Goal: Information Seeking & Learning: Learn about a topic

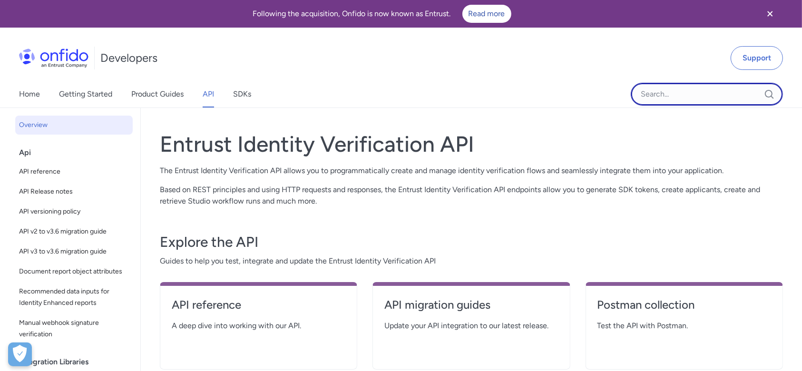
click at [668, 89] on input "Onfido search input field" at bounding box center [706, 94] width 152 height 23
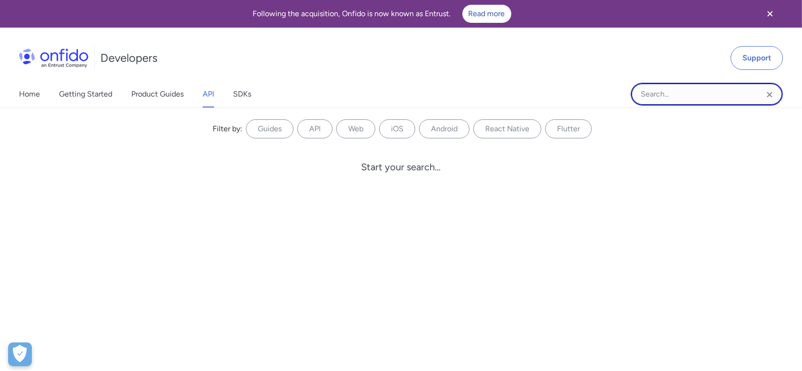
paste input "[TECHNICAL_ID]"
type input "[TECHNICAL_ID]"
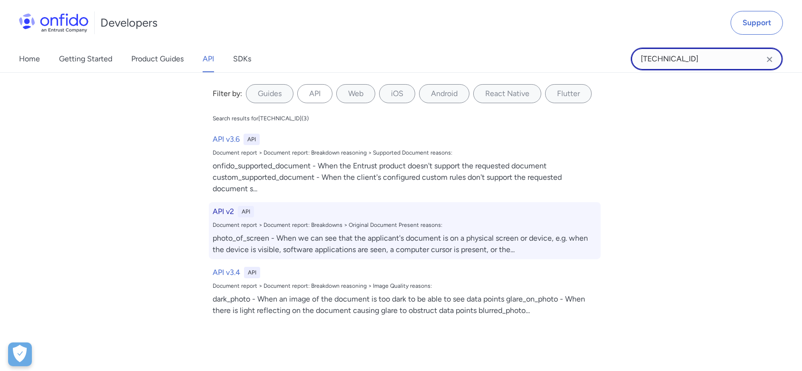
scroll to position [134, 0]
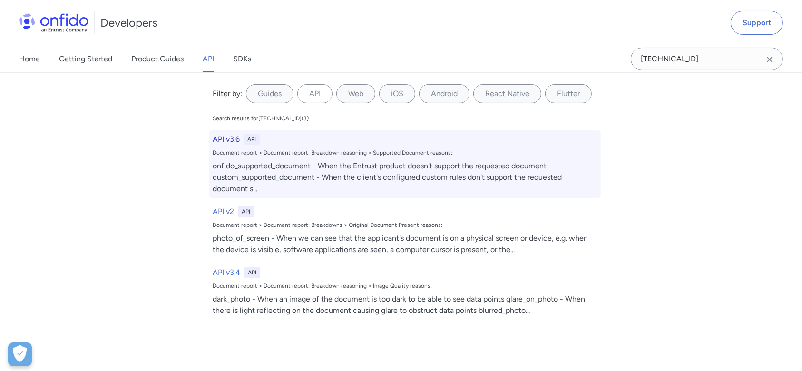
click at [317, 176] on div "onfido_supported_document - When the Entrust product doesn't support the reques…" at bounding box center [405, 177] width 384 height 34
select select "http"
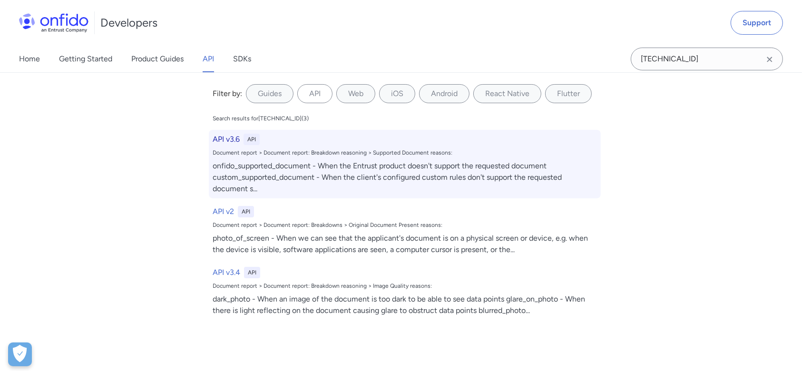
select select "http"
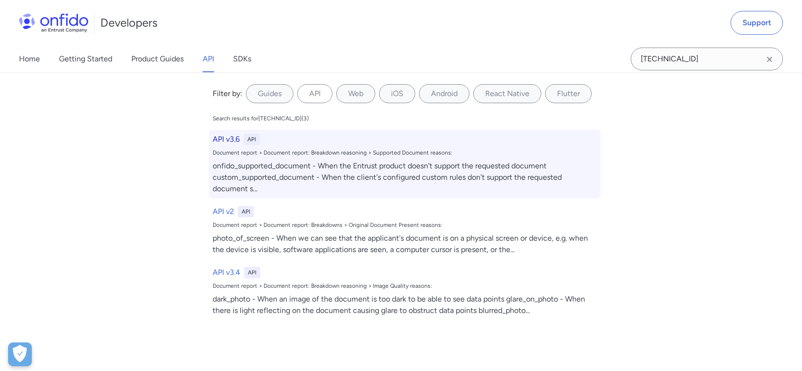
select select "http"
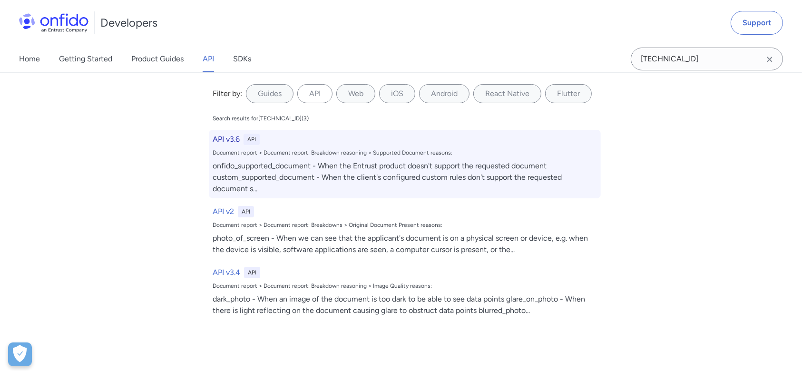
select select "http"
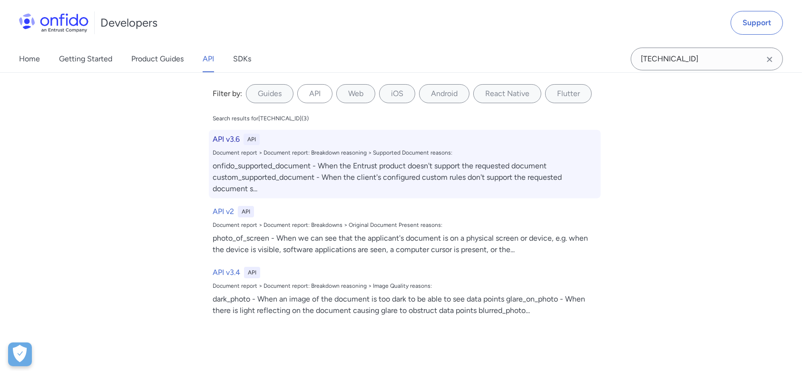
select select "http"
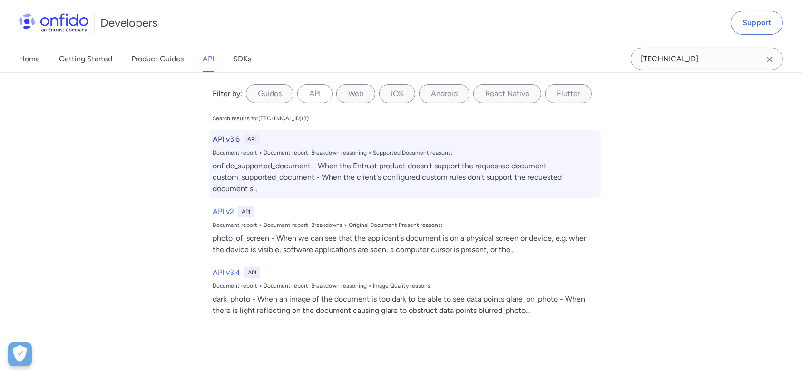
select select "http"
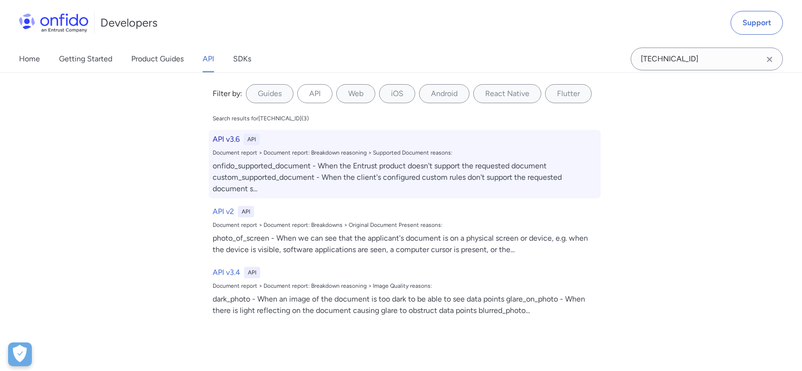
select select "http"
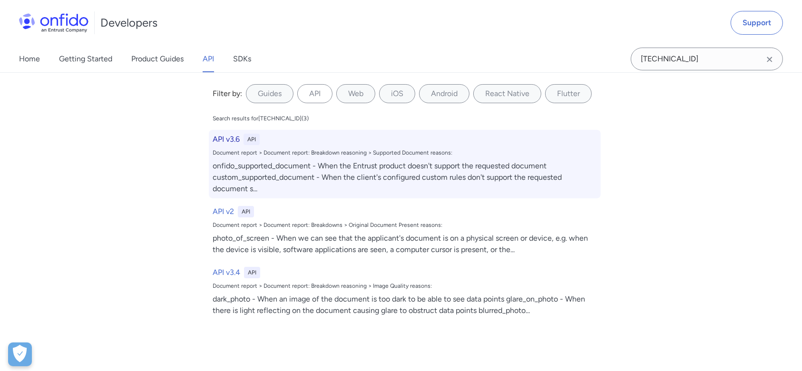
select select "http"
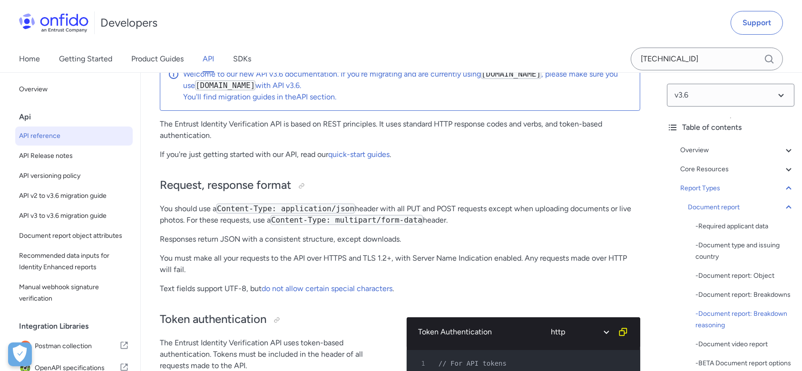
scroll to position [43771, 0]
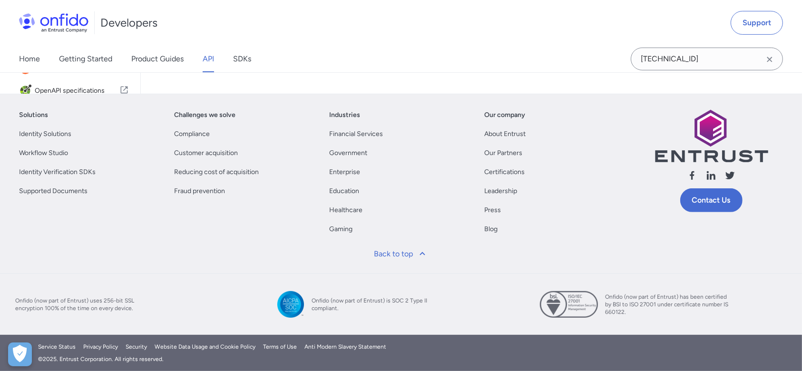
scroll to position [134, 0]
